Goal: Information Seeking & Learning: Learn about a topic

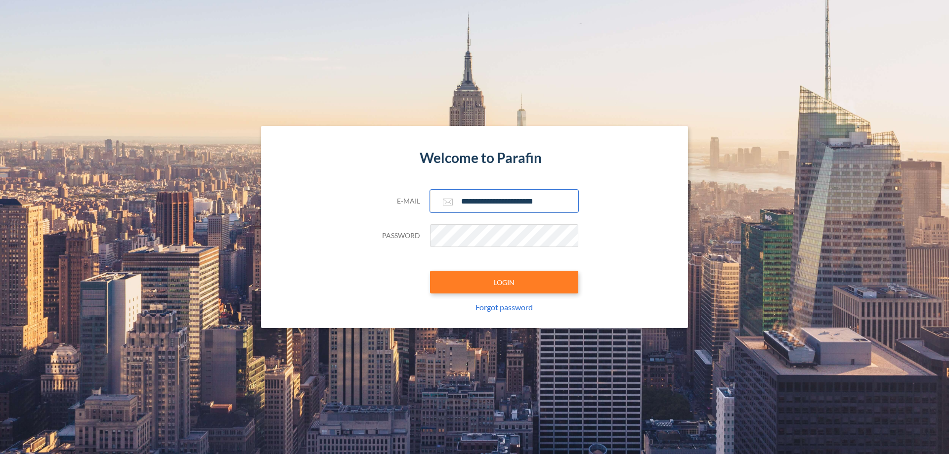
type input "**********"
click at [504, 282] on button "LOGIN" at bounding box center [504, 282] width 148 height 23
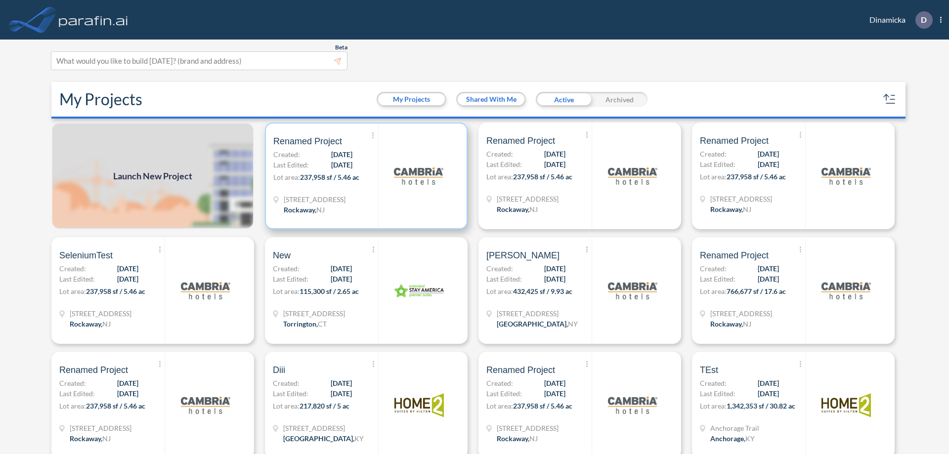
scroll to position [2, 0]
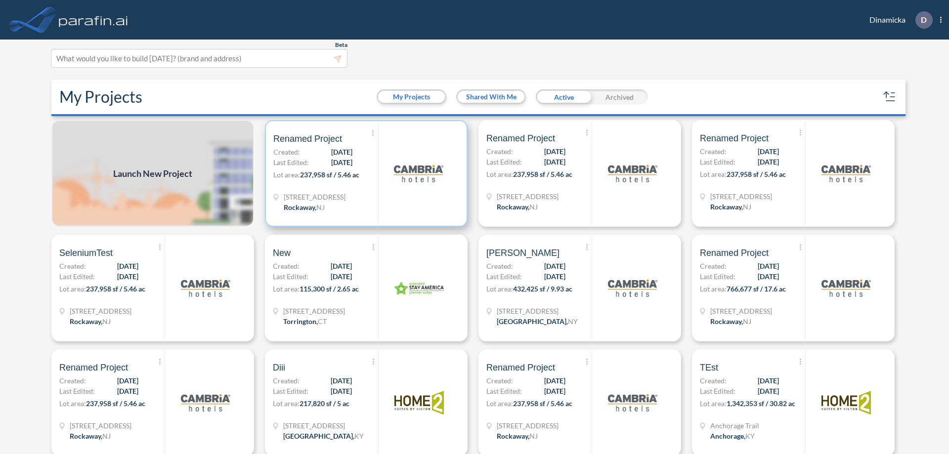
click at [364, 174] on p "Lot area: 237,958 sf / 5.46 ac" at bounding box center [325, 177] width 105 height 14
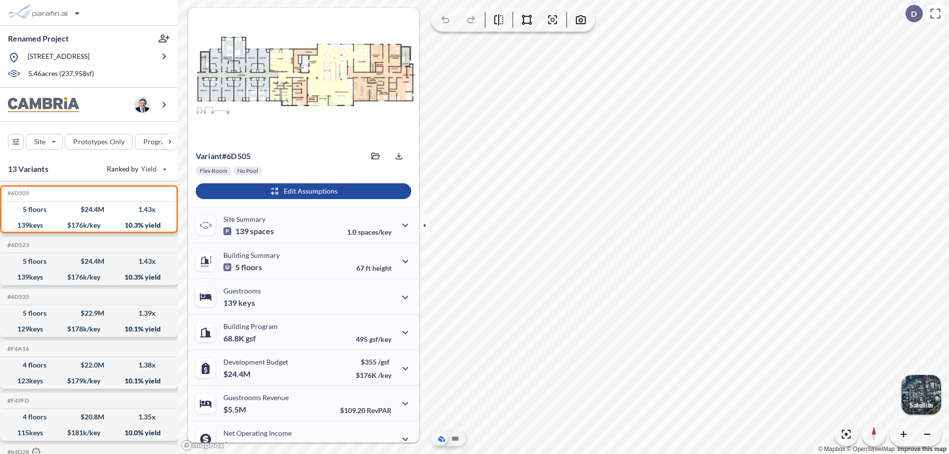
scroll to position [50, 0]
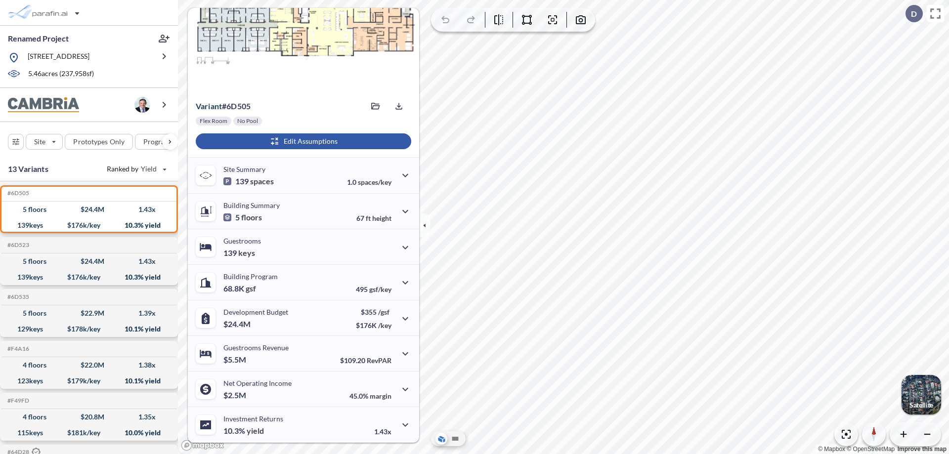
click at [302, 141] on div "button" at bounding box center [304, 141] width 216 height 16
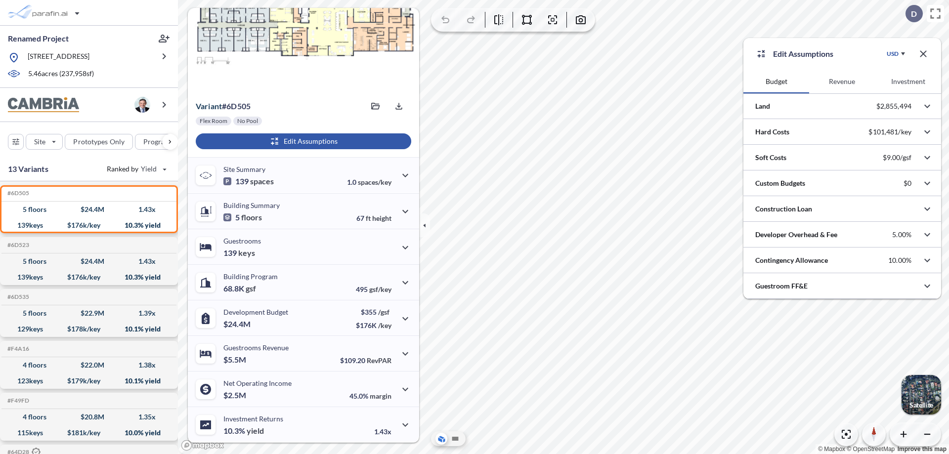
click at [842, 82] on button "Revenue" at bounding box center [842, 82] width 66 height 24
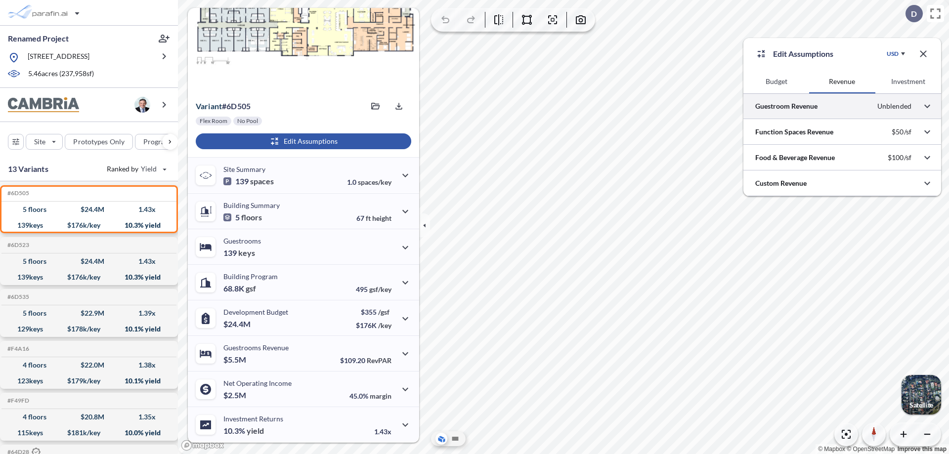
click at [842, 106] on div at bounding box center [842, 105] width 198 height 25
